Goal: Find contact information: Find contact information

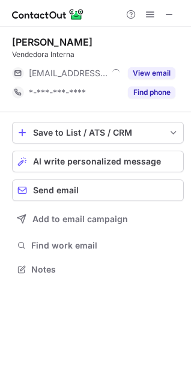
scroll to position [5, 5]
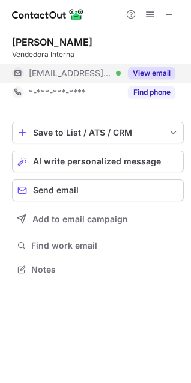
click at [141, 73] on button "View email" at bounding box center [151, 73] width 47 height 12
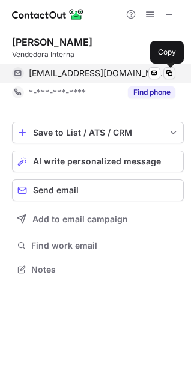
click at [167, 69] on span at bounding box center [169, 73] width 10 height 10
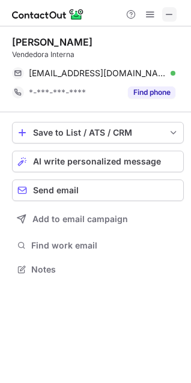
click at [174, 15] on button at bounding box center [169, 14] width 14 height 14
click at [174, 8] on button at bounding box center [169, 14] width 14 height 14
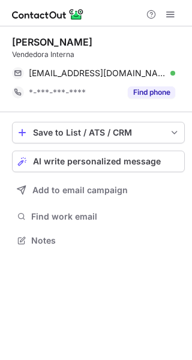
scroll to position [232, 192]
